Goal: Check status: Check status

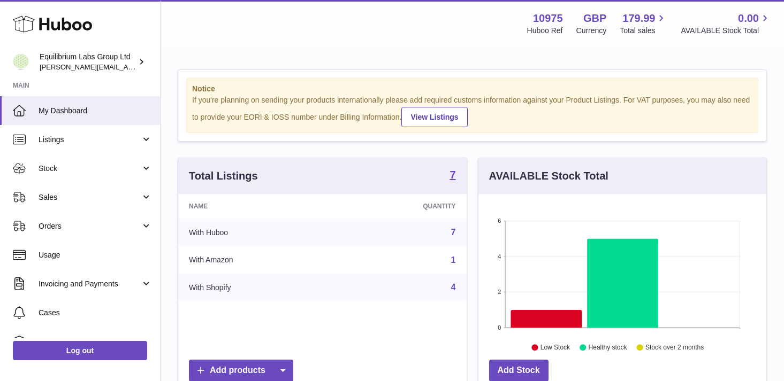
scroll to position [167, 288]
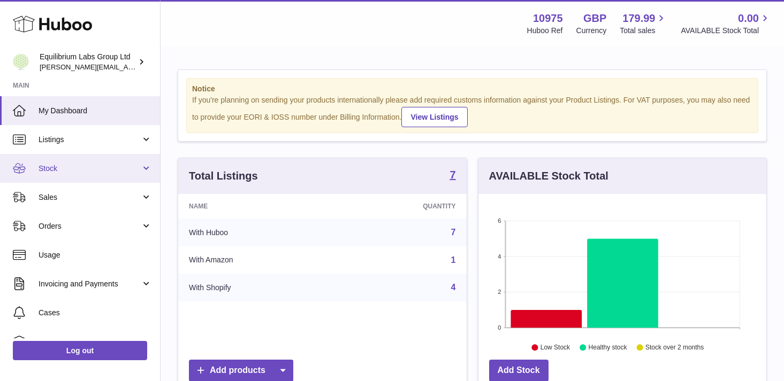
click at [145, 173] on link "Stock" at bounding box center [80, 168] width 160 height 29
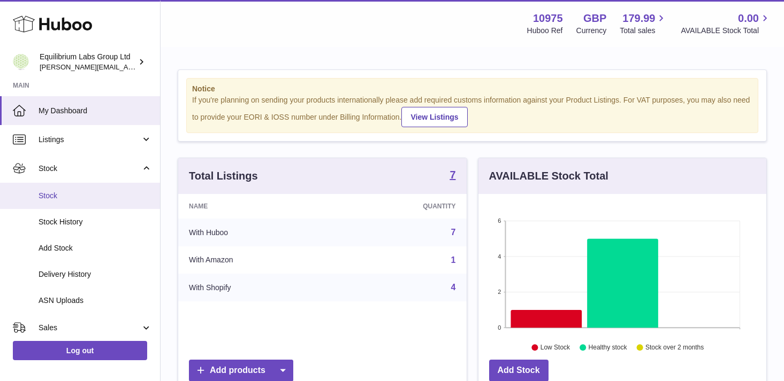
click at [120, 197] on span "Stock" at bounding box center [95, 196] width 113 height 10
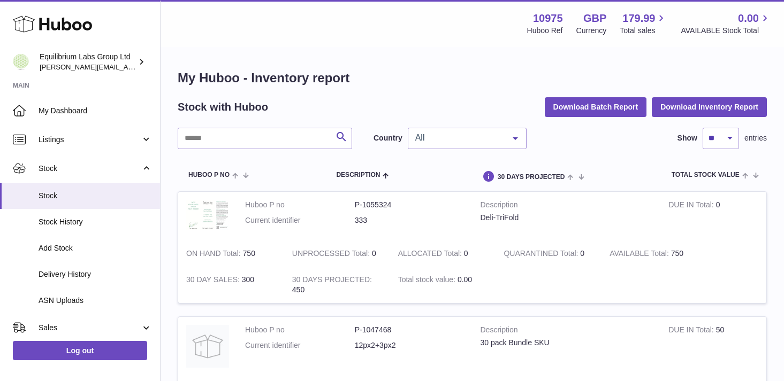
click at [467, 141] on span "All" at bounding box center [458, 138] width 92 height 11
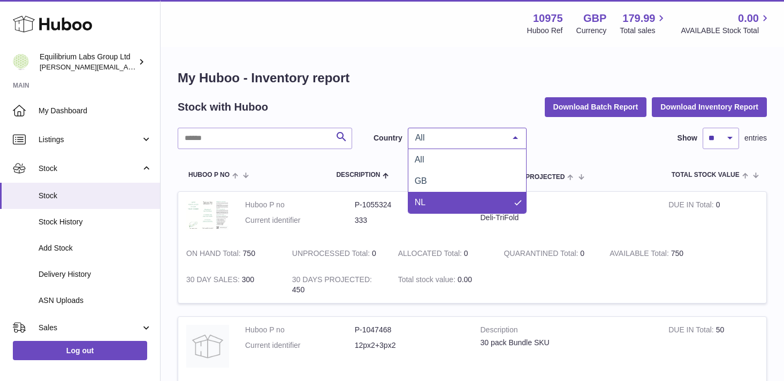
click at [446, 211] on span "NL" at bounding box center [467, 202] width 118 height 21
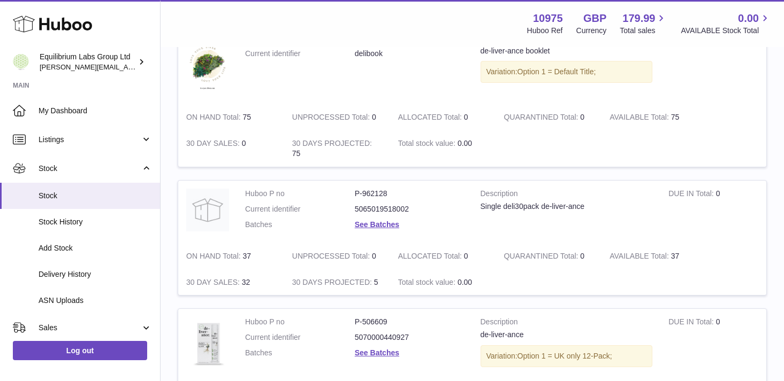
scroll to position [431, 0]
